Goal: Use online tool/utility: Utilize a website feature to perform a specific function

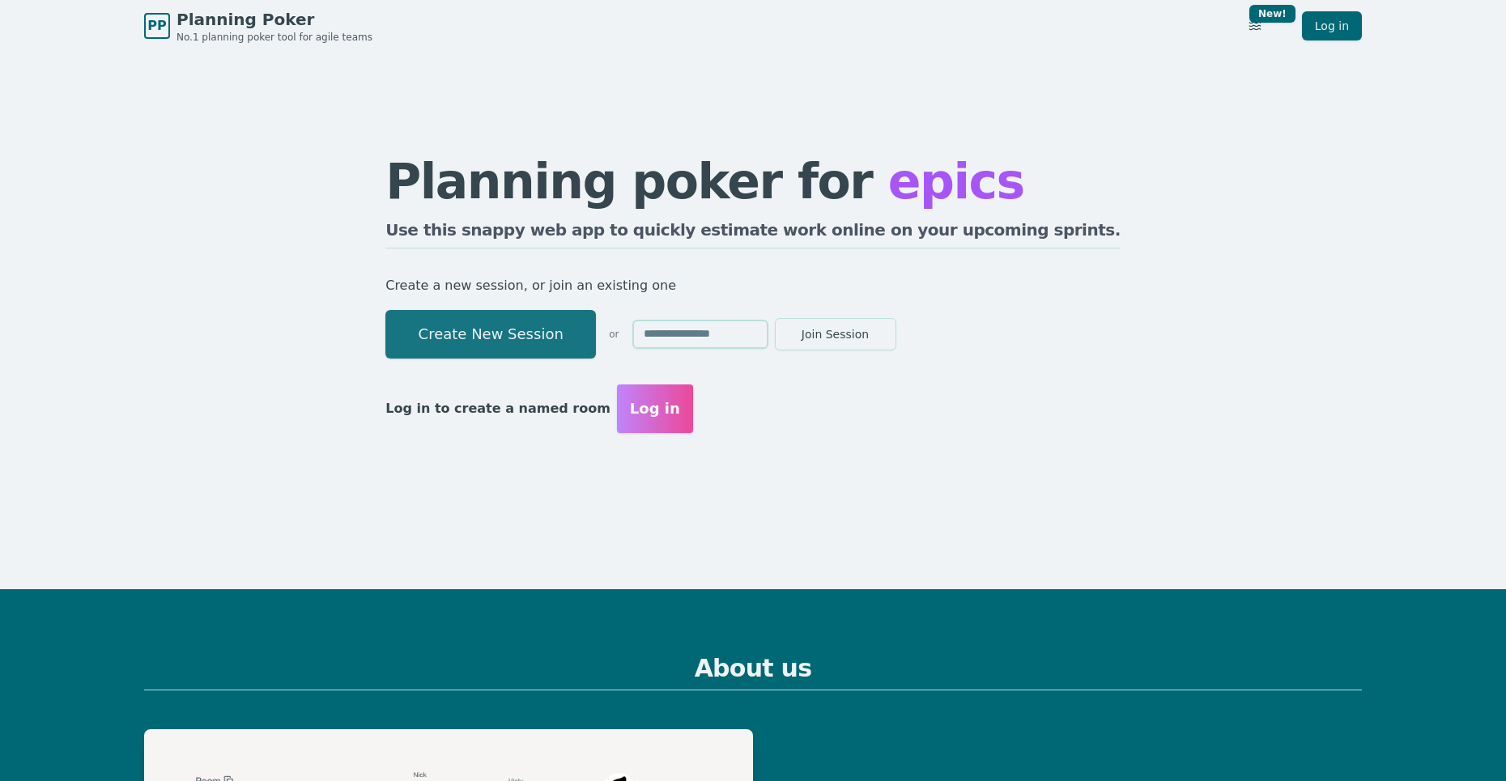
click at [556, 330] on button "Create New Session" at bounding box center [490, 334] width 211 height 49
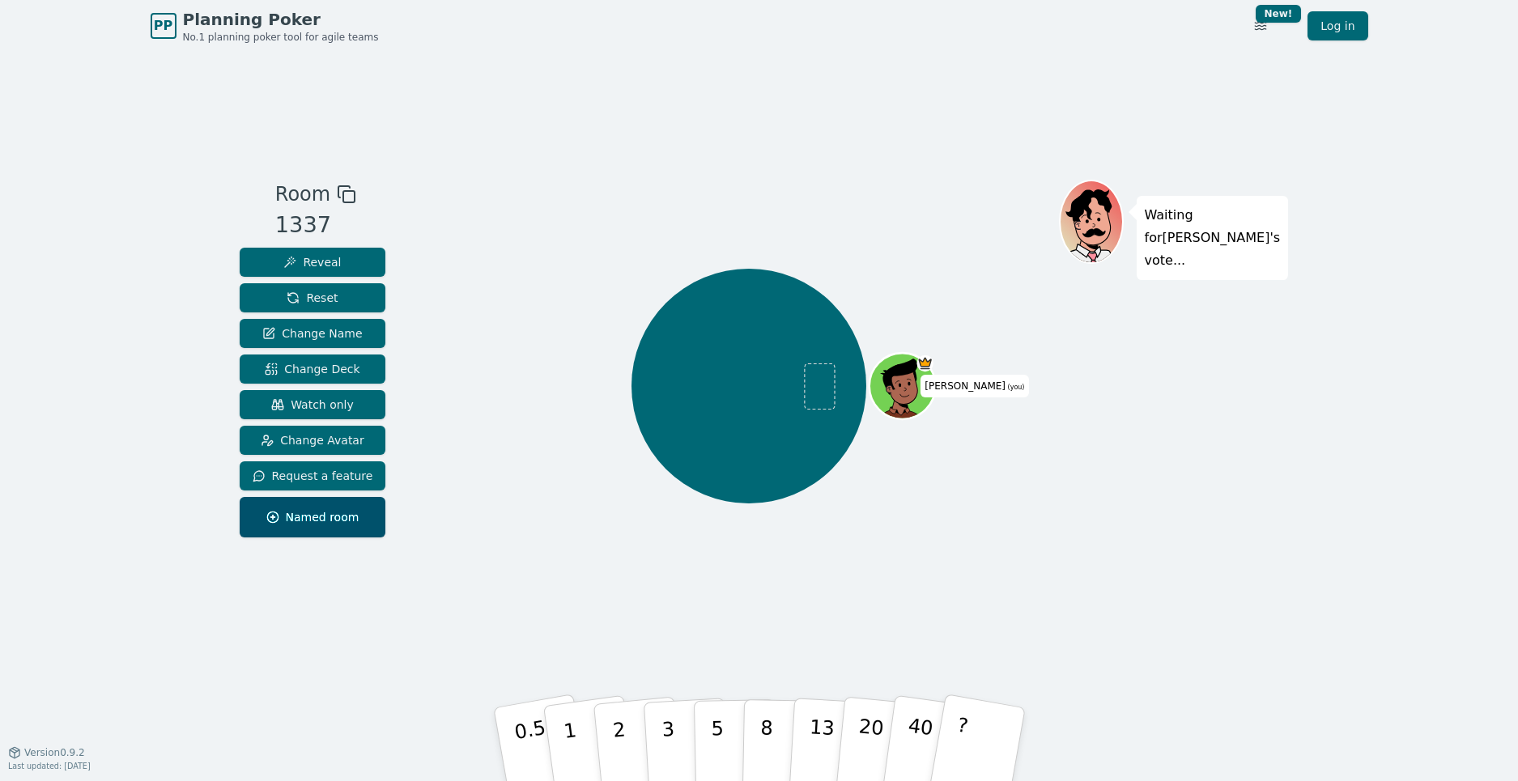
click at [330, 393] on button "Watch only" at bounding box center [313, 404] width 147 height 29
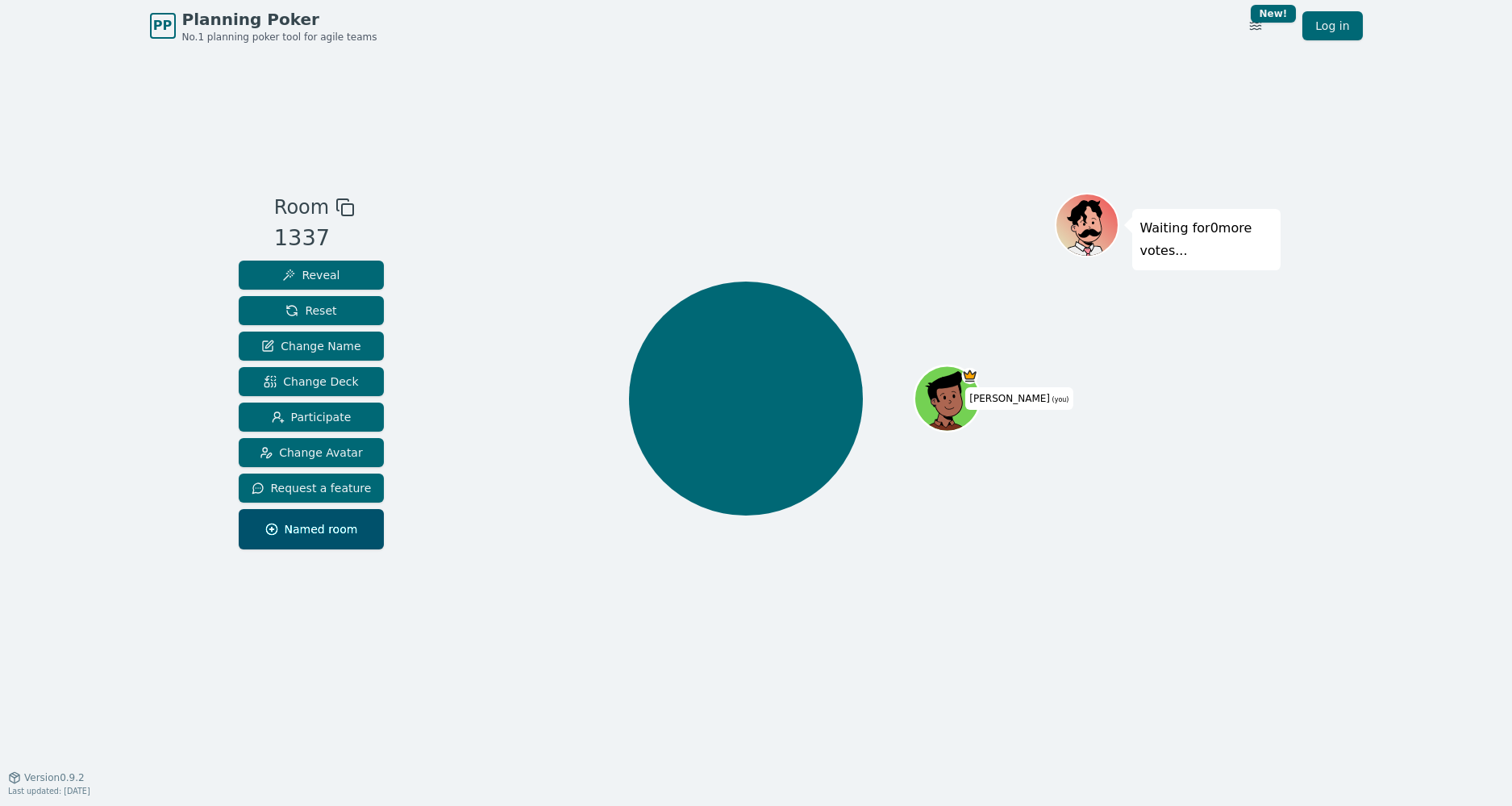
click at [337, 206] on icon at bounding box center [345, 206] width 19 height 19
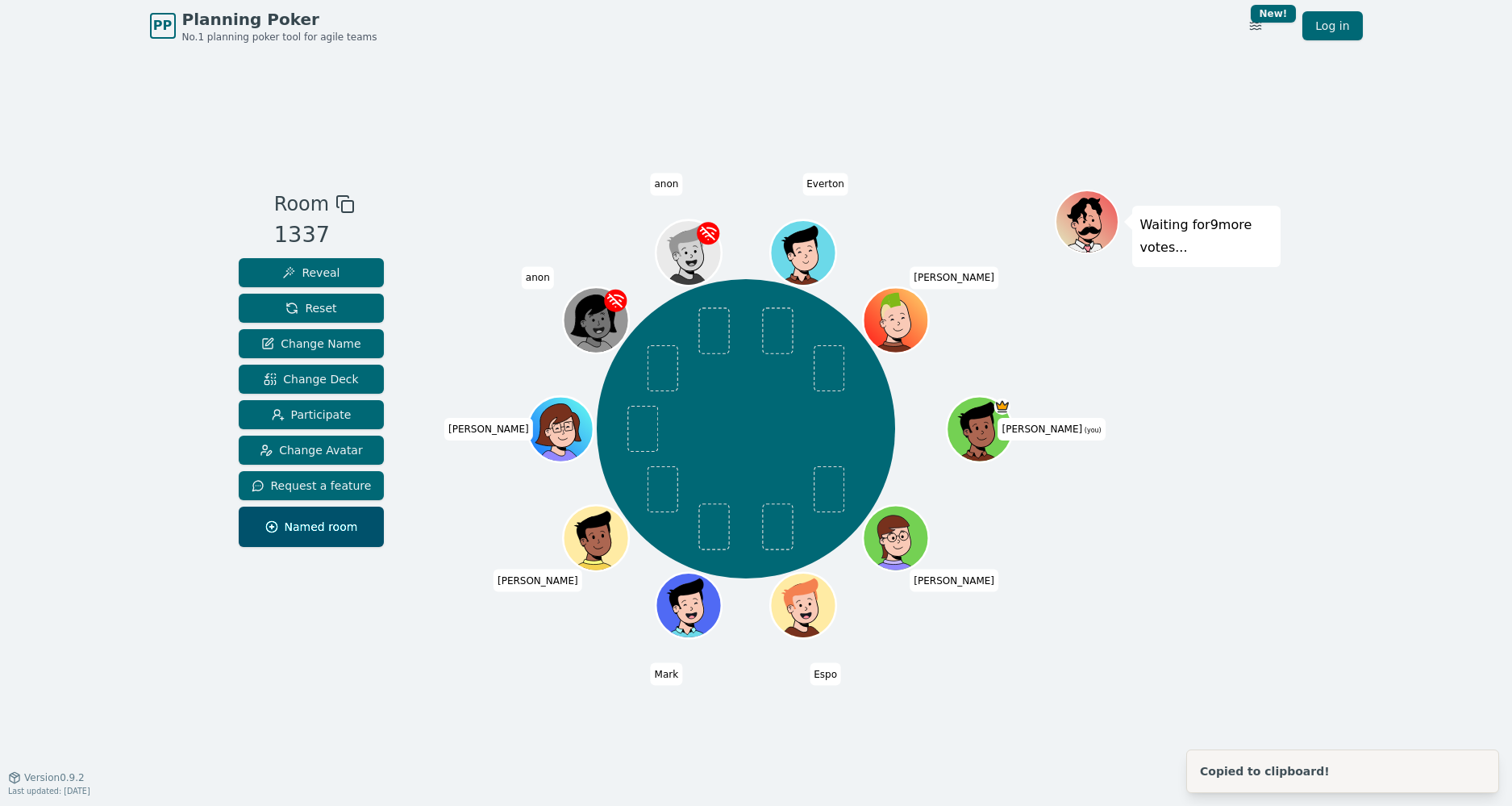
click at [1203, 614] on div "Waiting for 9 more votes..." at bounding box center [1167, 413] width 226 height 448
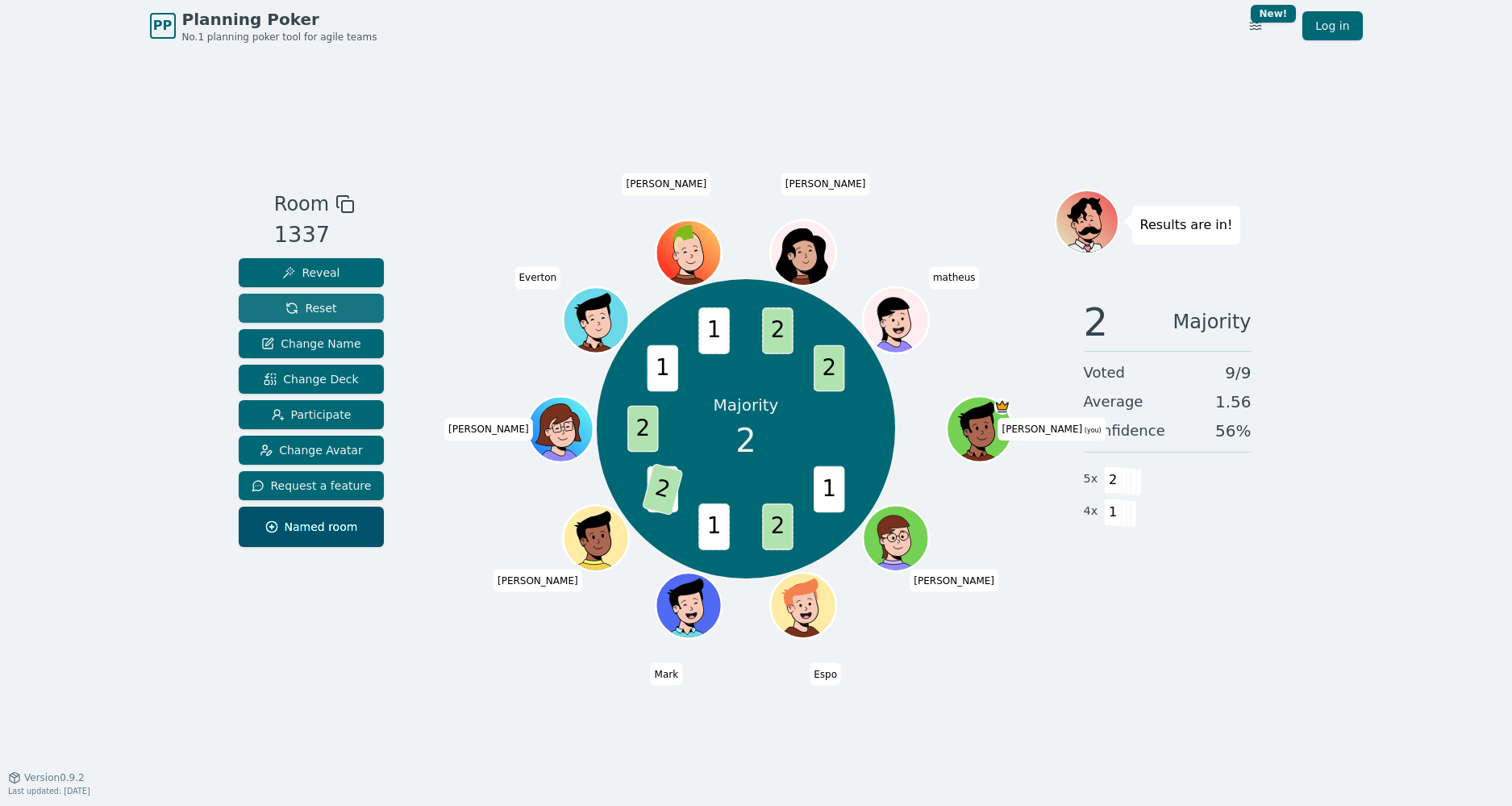
click at [299, 310] on span "Reset" at bounding box center [311, 308] width 51 height 16
click at [289, 307] on span "Reset" at bounding box center [311, 308] width 51 height 16
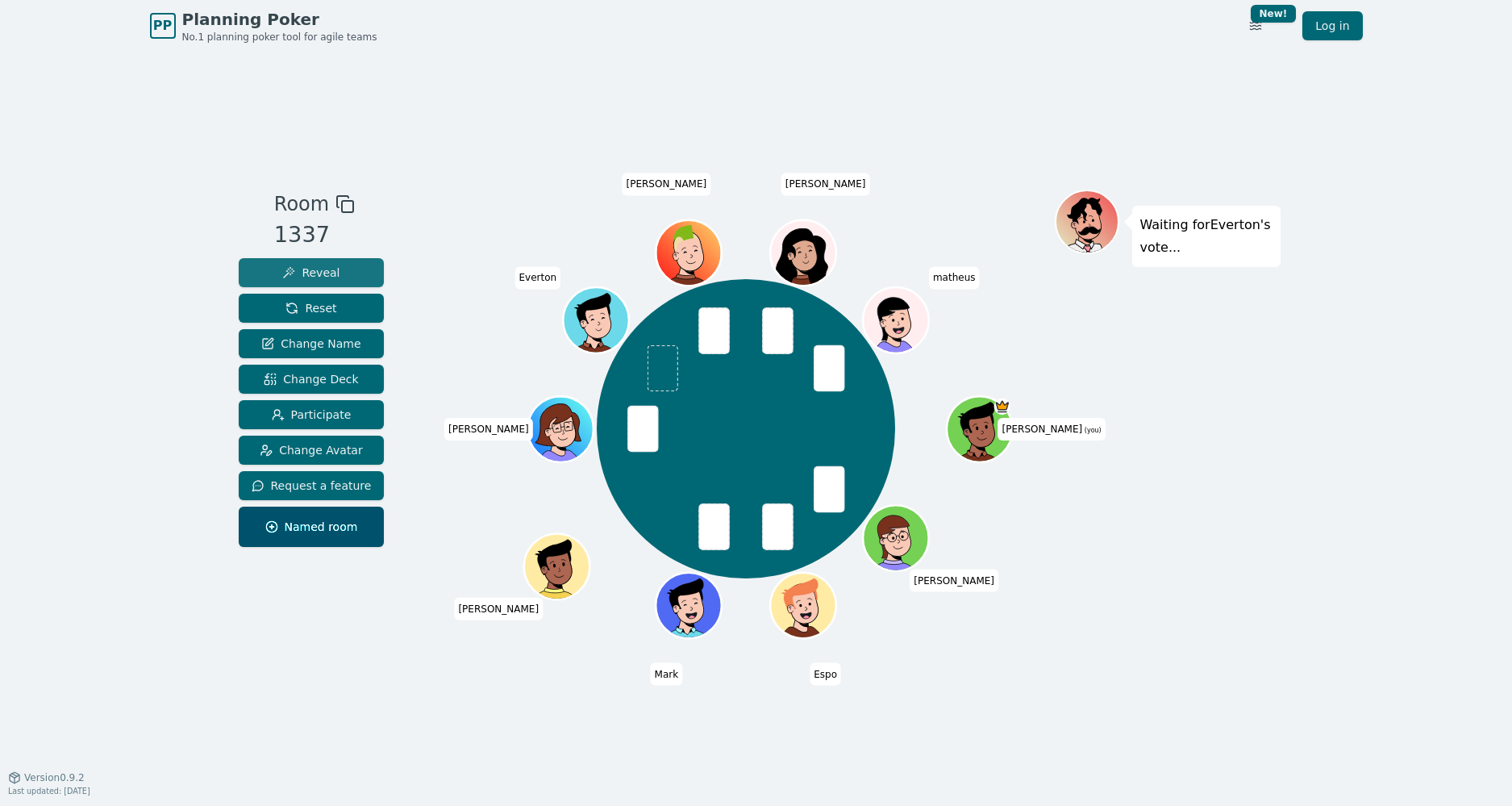
click at [351, 265] on button "Reveal" at bounding box center [312, 272] width 146 height 29
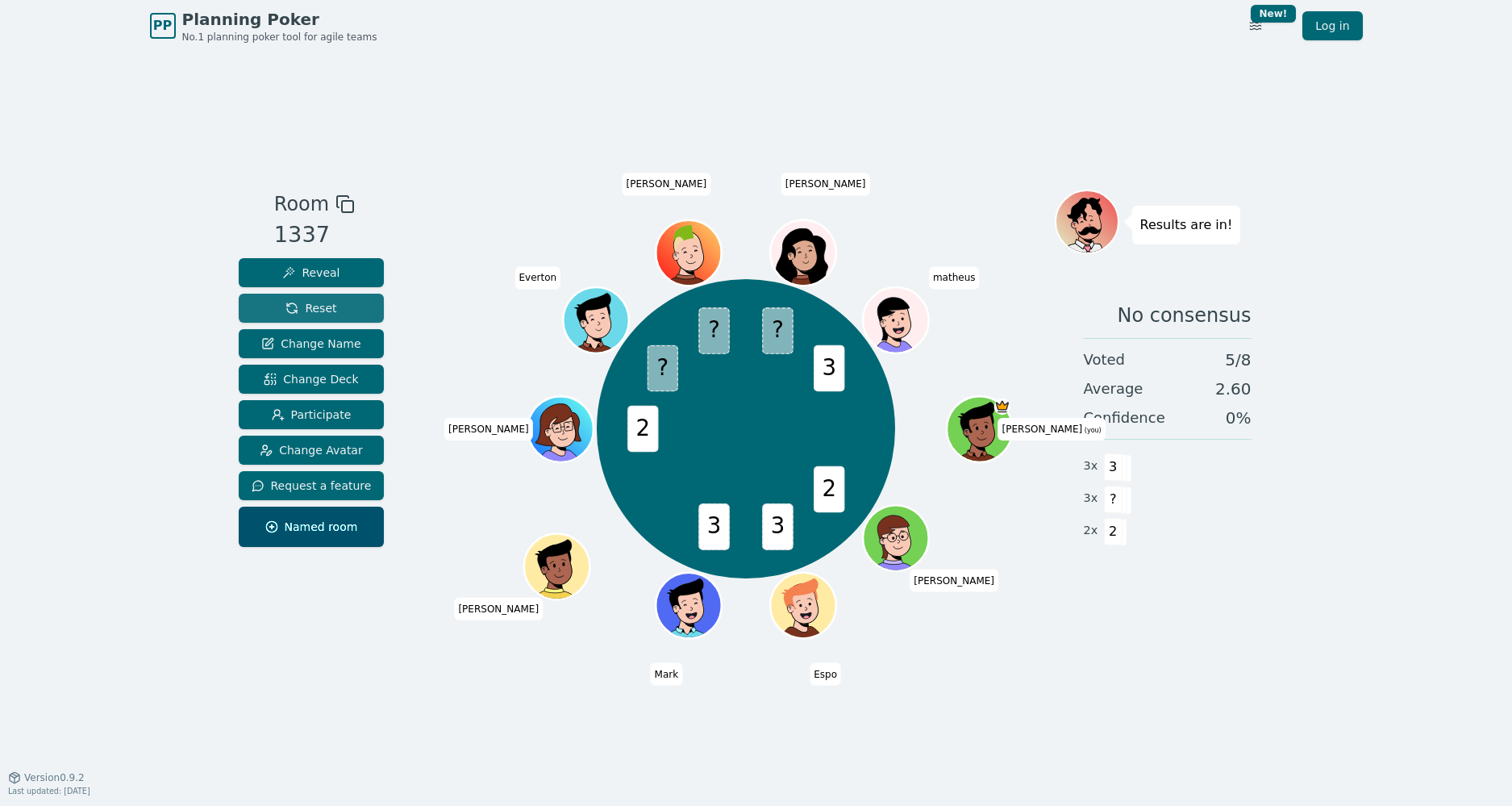
click at [289, 304] on span "Reset" at bounding box center [311, 308] width 51 height 16
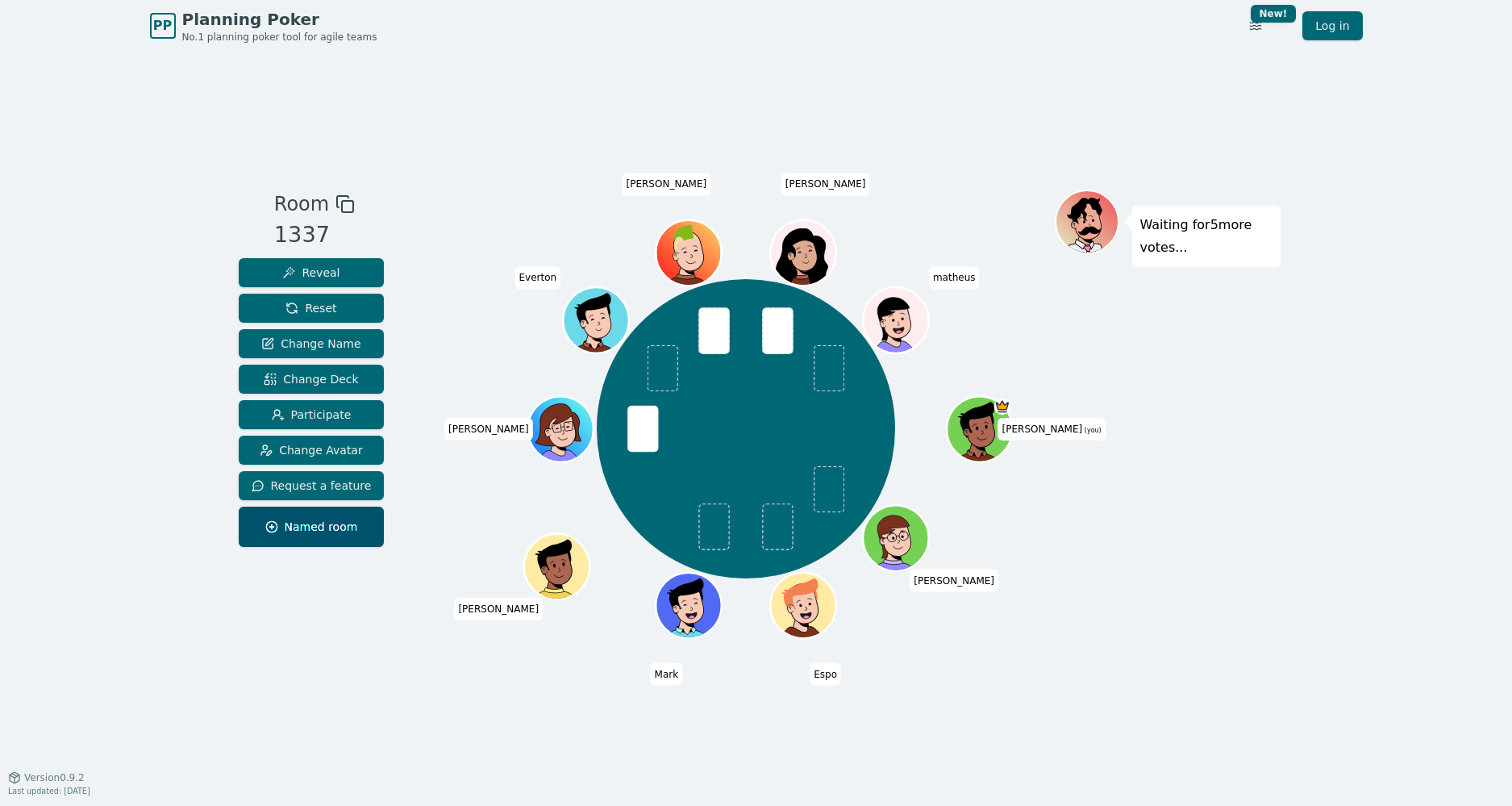
click at [480, 235] on div "[PERSON_NAME] (you) [PERSON_NAME] [PERSON_NAME] [PERSON_NAME] [PERSON_NAME]" at bounding box center [746, 427] width 617 height 419
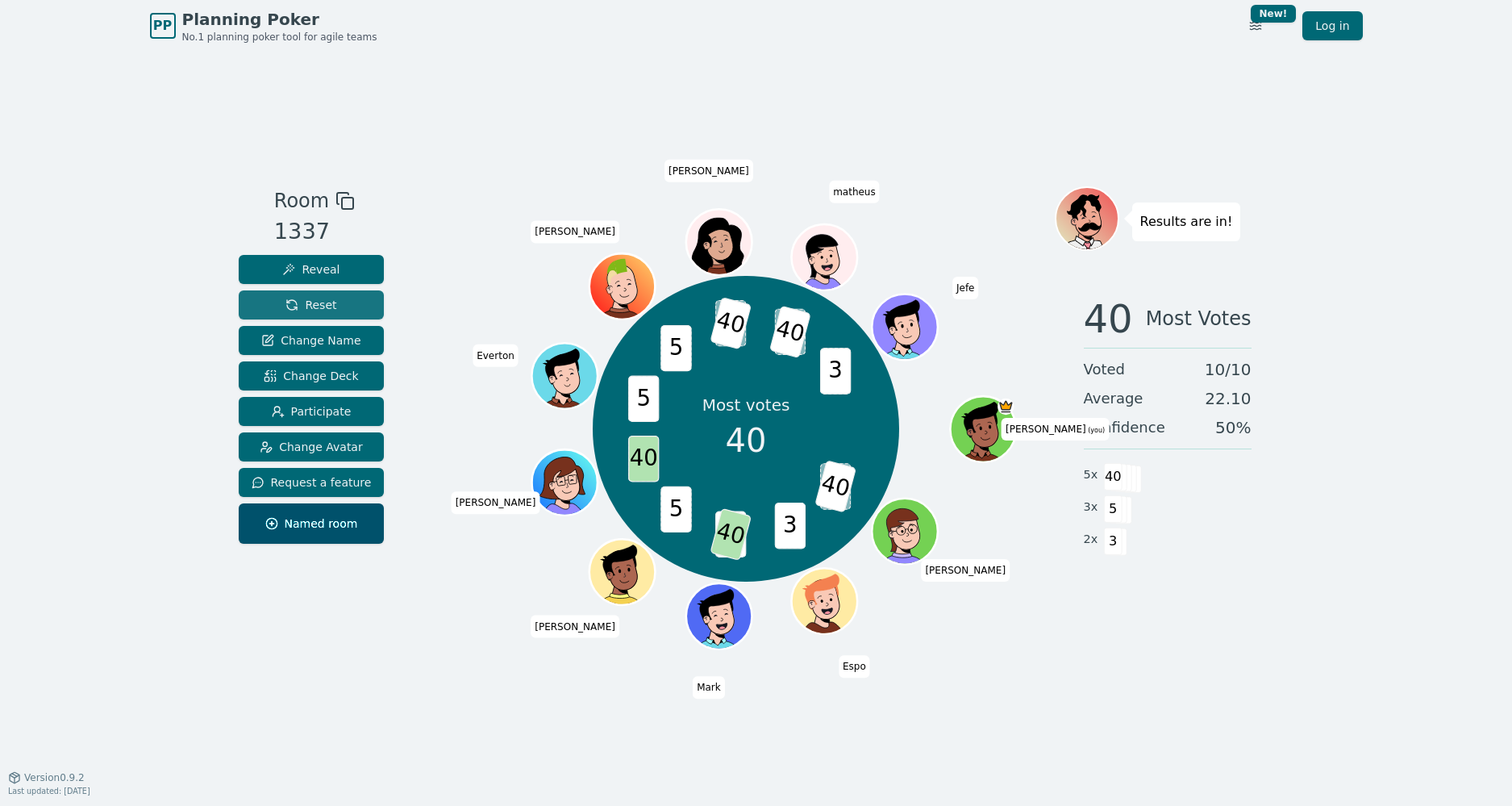
click at [320, 307] on span "Reset" at bounding box center [311, 305] width 51 height 16
